Goal: Navigation & Orientation: Find specific page/section

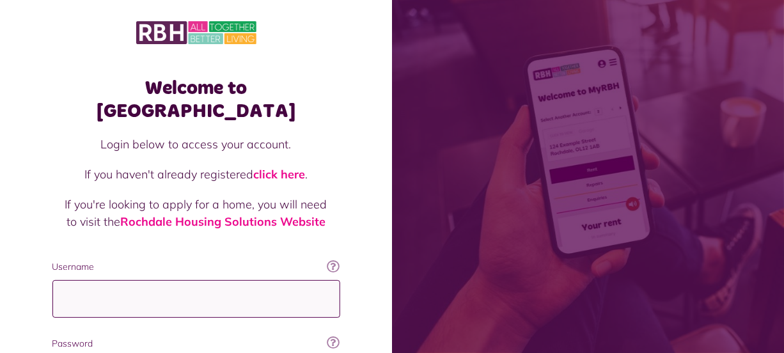
type input "**********"
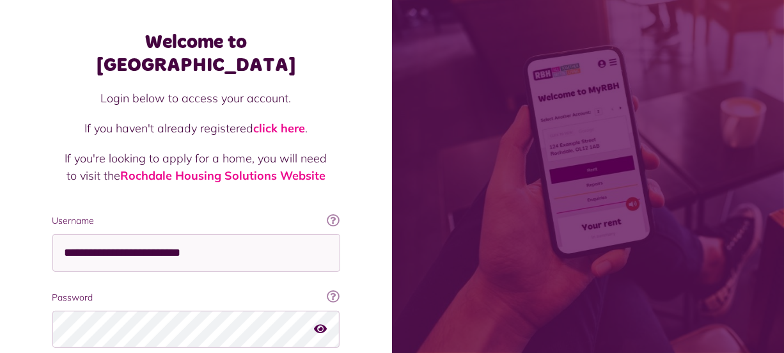
scroll to position [138, 0]
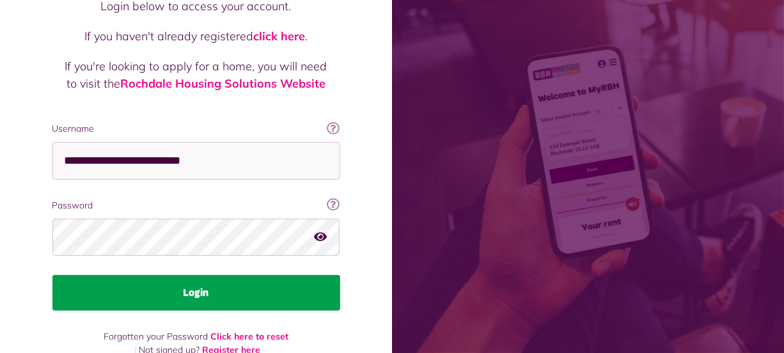
click at [303, 275] on button "Login" at bounding box center [196, 293] width 288 height 36
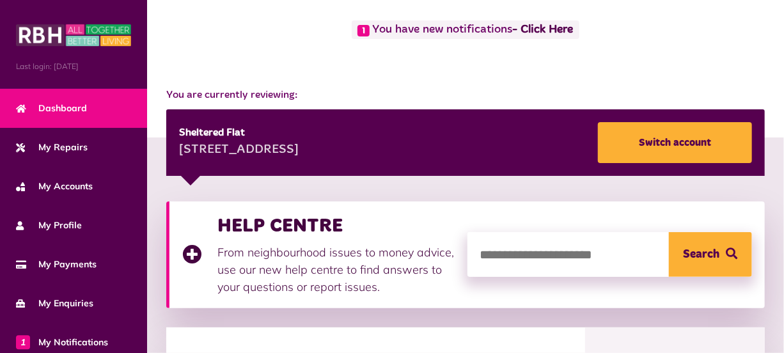
scroll to position [20, 0]
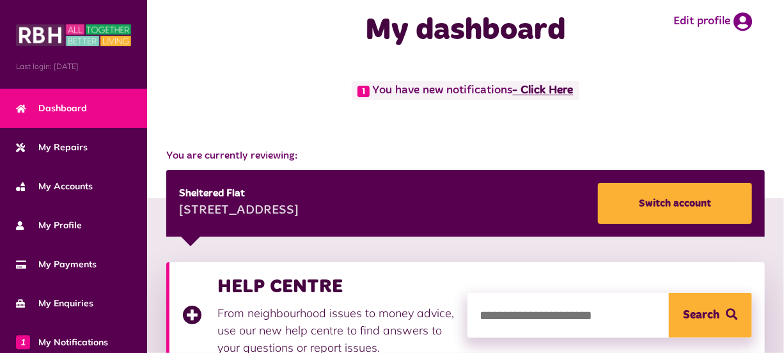
click at [551, 85] on link "- Click Here" at bounding box center [543, 91] width 61 height 12
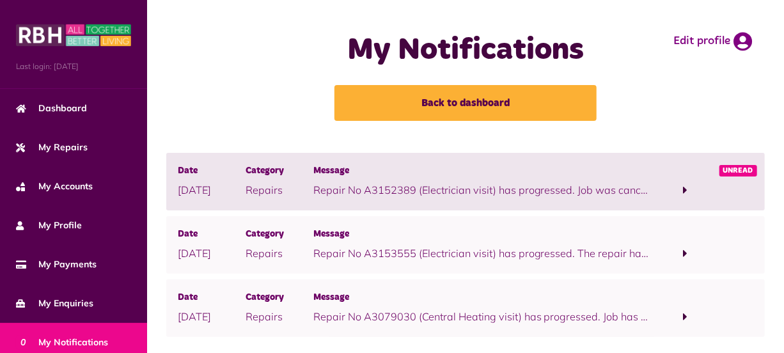
click at [687, 252] on span at bounding box center [686, 254] width 4 height 12
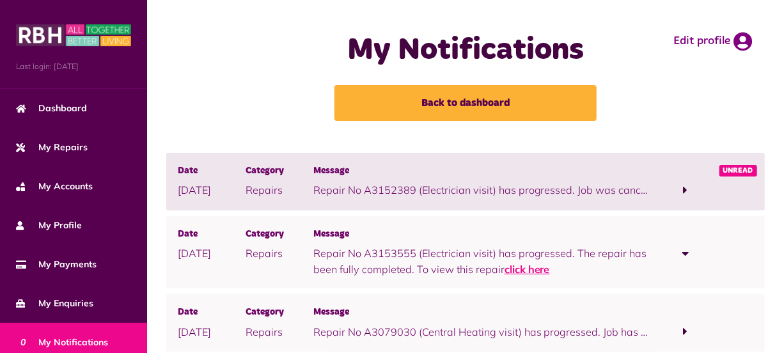
click at [540, 270] on link "click here" at bounding box center [527, 269] width 45 height 13
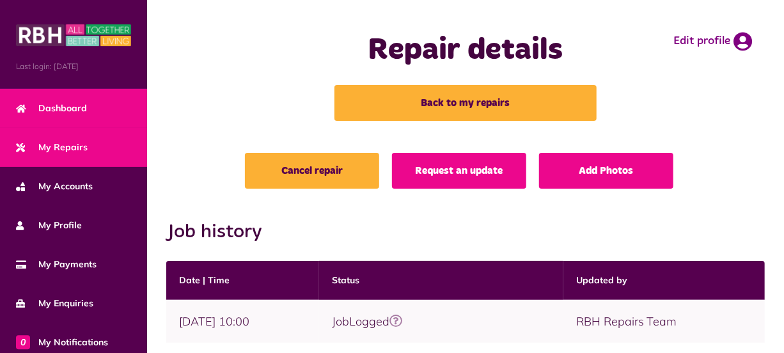
click at [86, 104] on link "Dashboard" at bounding box center [73, 108] width 147 height 39
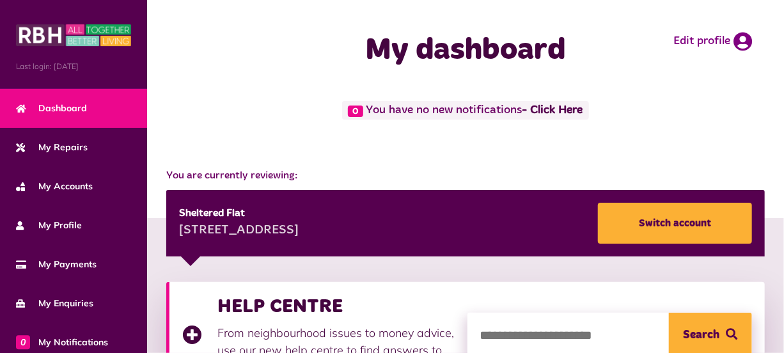
click at [395, 155] on div "You are currently reviewing: [STREET_ADDRESS] Switch account" at bounding box center [465, 205] width 637 height 101
click at [649, 143] on div "0 You have no new notifications - Click Here" at bounding box center [465, 128] width 637 height 54
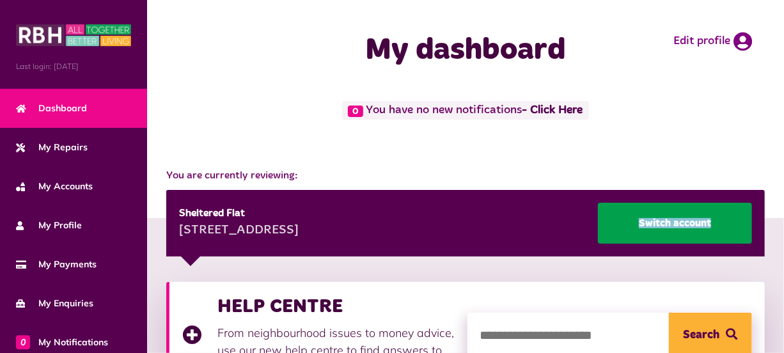
drag, startPoint x: 716, startPoint y: 205, endPoint x: 725, endPoint y: 219, distance: 17.6
click at [725, 219] on div "Sheltered Flat 29 Lonsdale Court Middleton M24 2BP Switch account" at bounding box center [465, 223] width 599 height 67
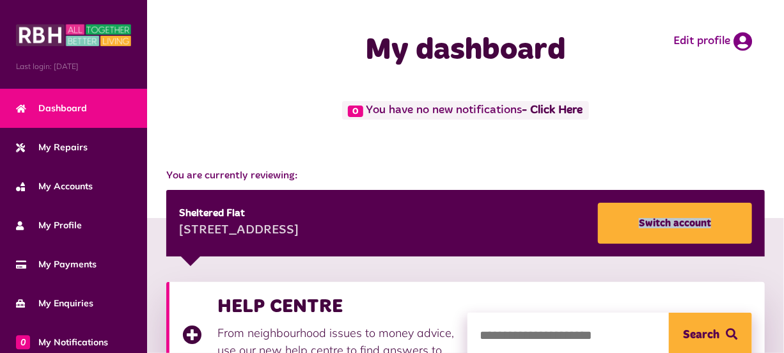
scroll to position [617, 0]
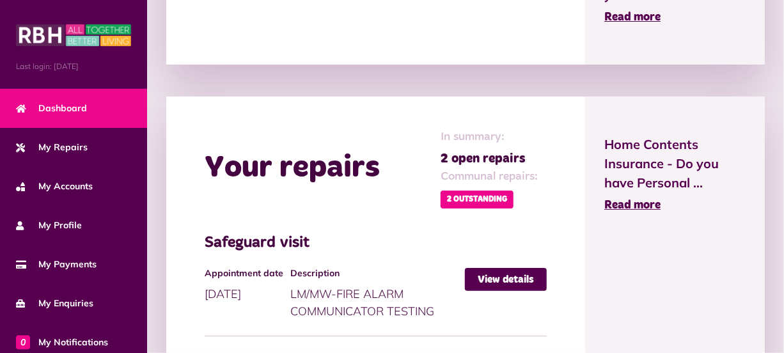
click at [743, 166] on span "Home Contents Insurance - Do you have Personal ..." at bounding box center [674, 164] width 141 height 58
click at [629, 17] on span "Read more" at bounding box center [632, 18] width 56 height 12
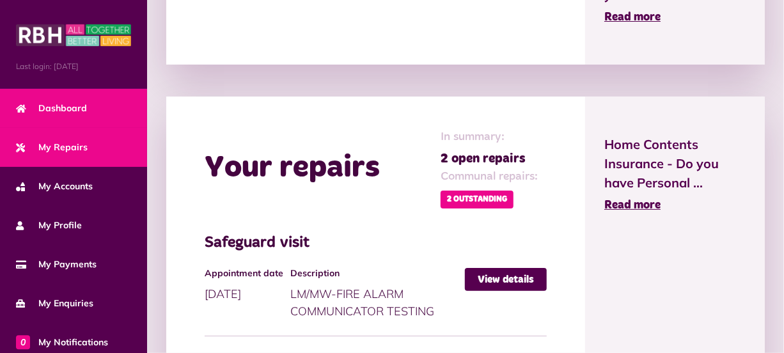
click at [63, 144] on span "My Repairs" at bounding box center [52, 147] width 72 height 13
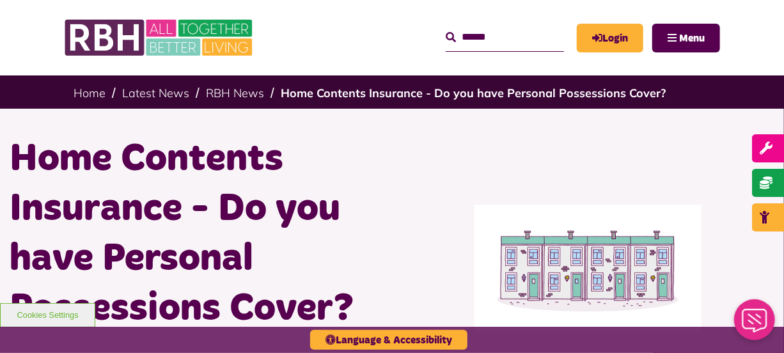
click at [477, 291] on img at bounding box center [589, 269] width 228 height 128
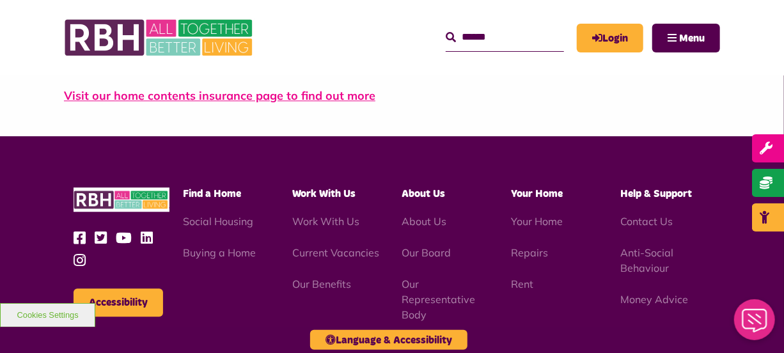
scroll to position [1395, 0]
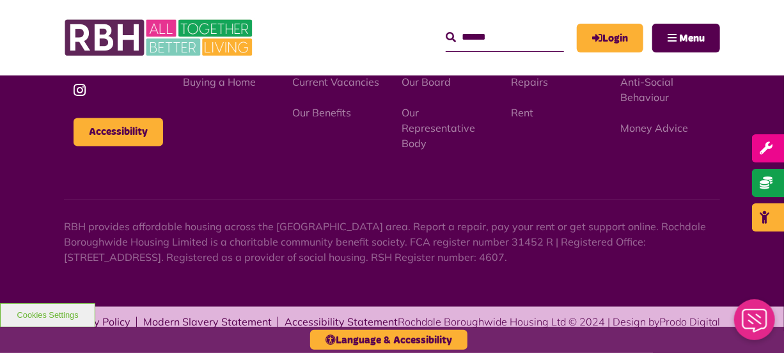
scroll to position [973, 0]
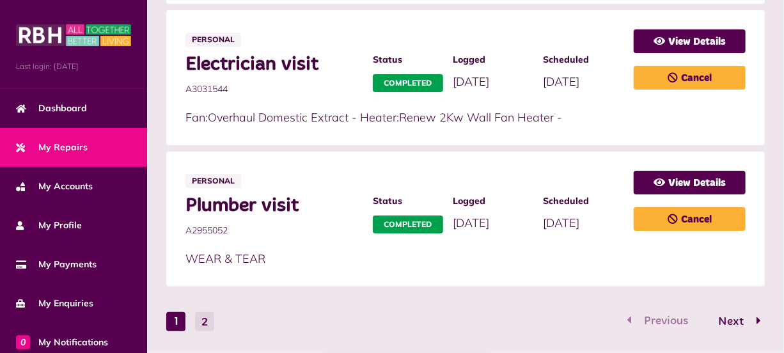
scroll to position [989, 0]
